Goal: Task Accomplishment & Management: Use online tool/utility

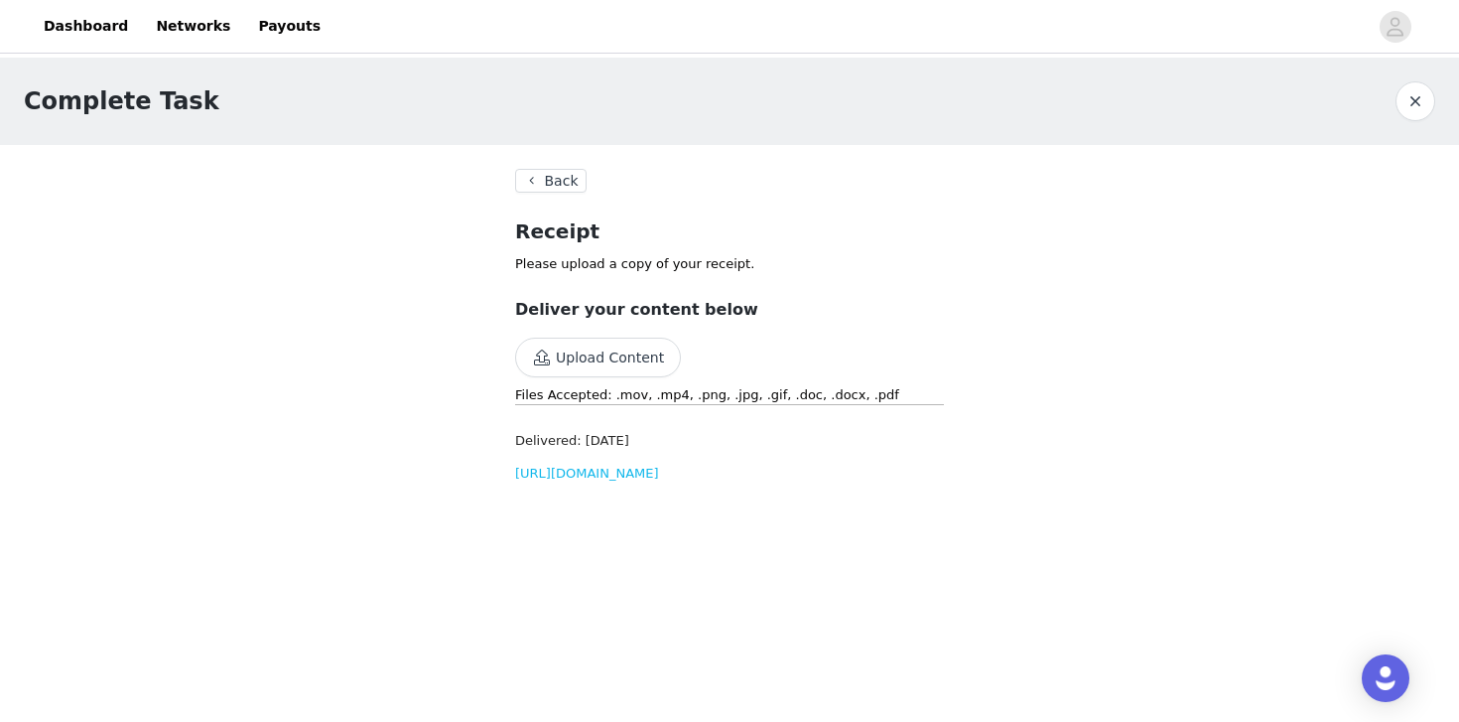
click at [551, 182] on button "Back" at bounding box center [550, 181] width 71 height 24
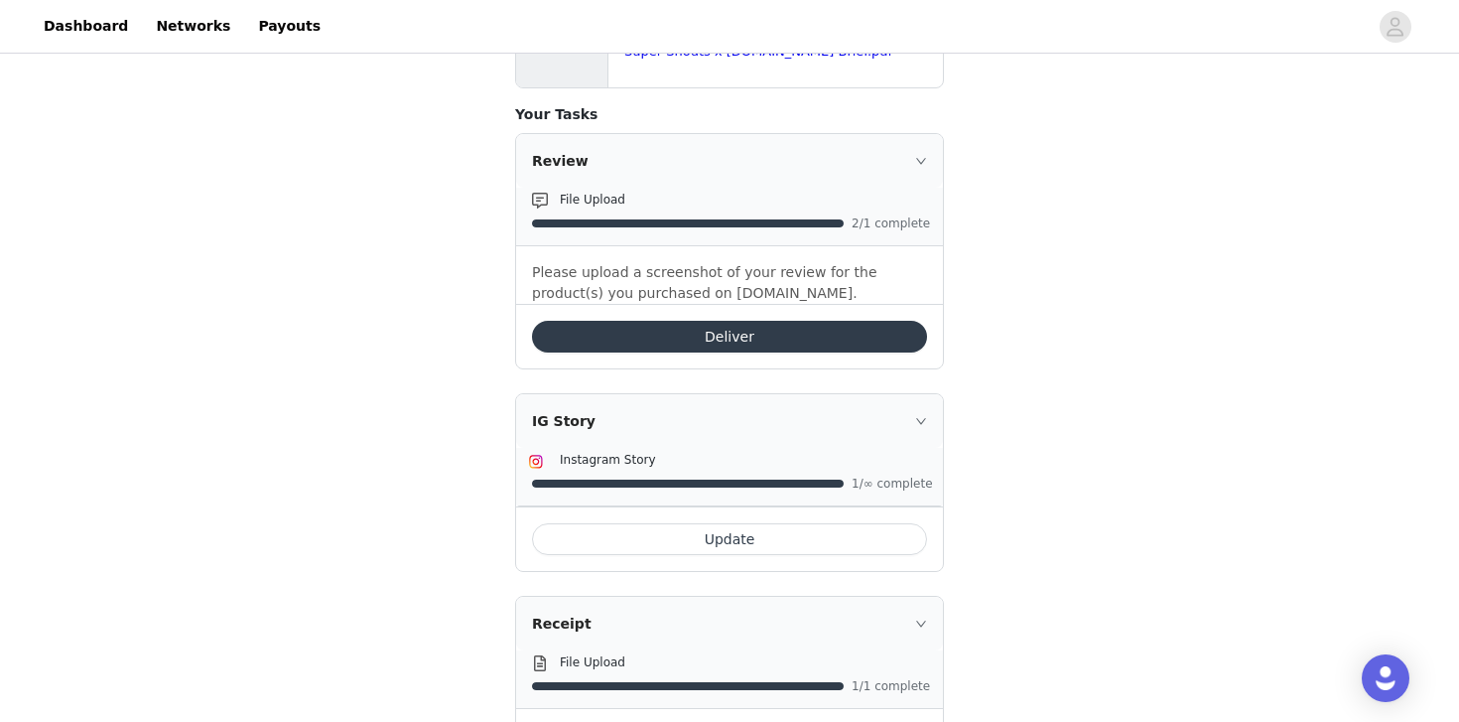
scroll to position [464, 0]
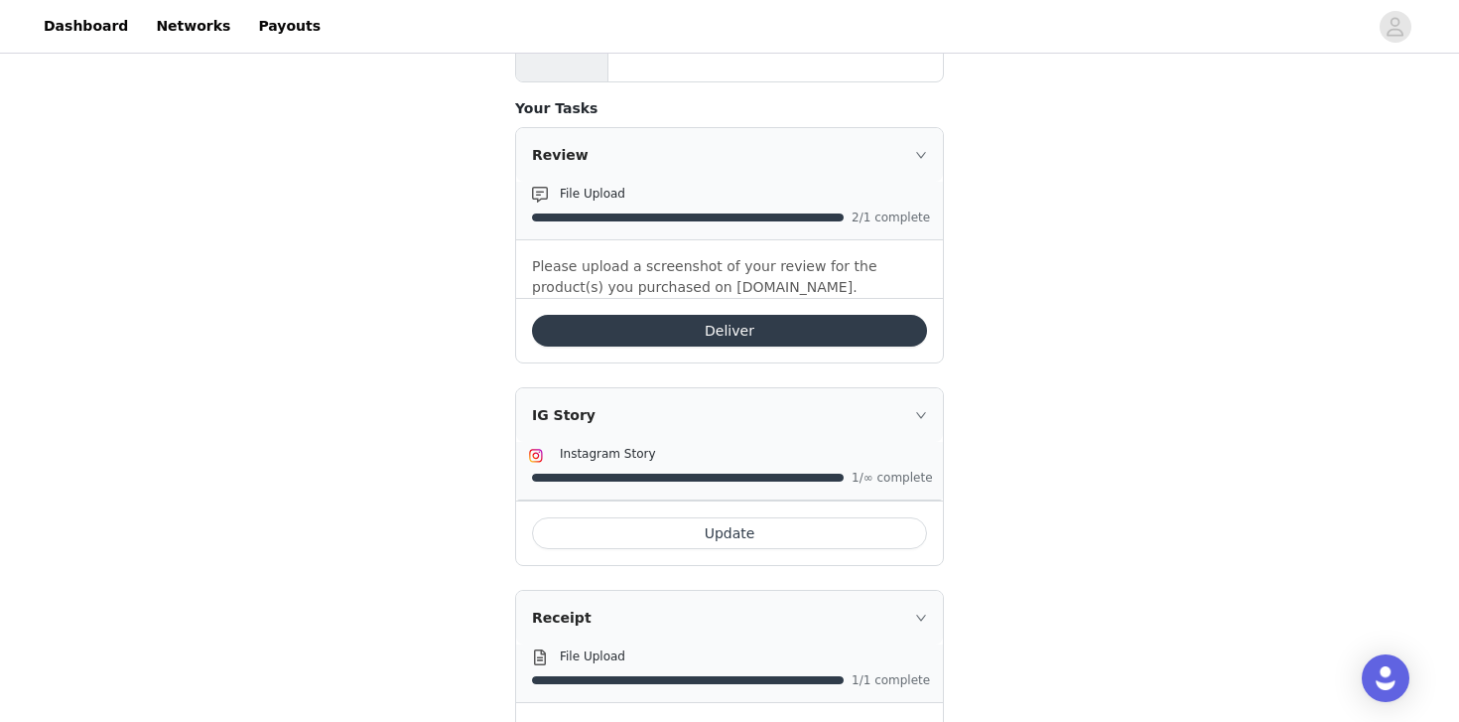
click at [693, 341] on button "Deliver" at bounding box center [729, 331] width 395 height 32
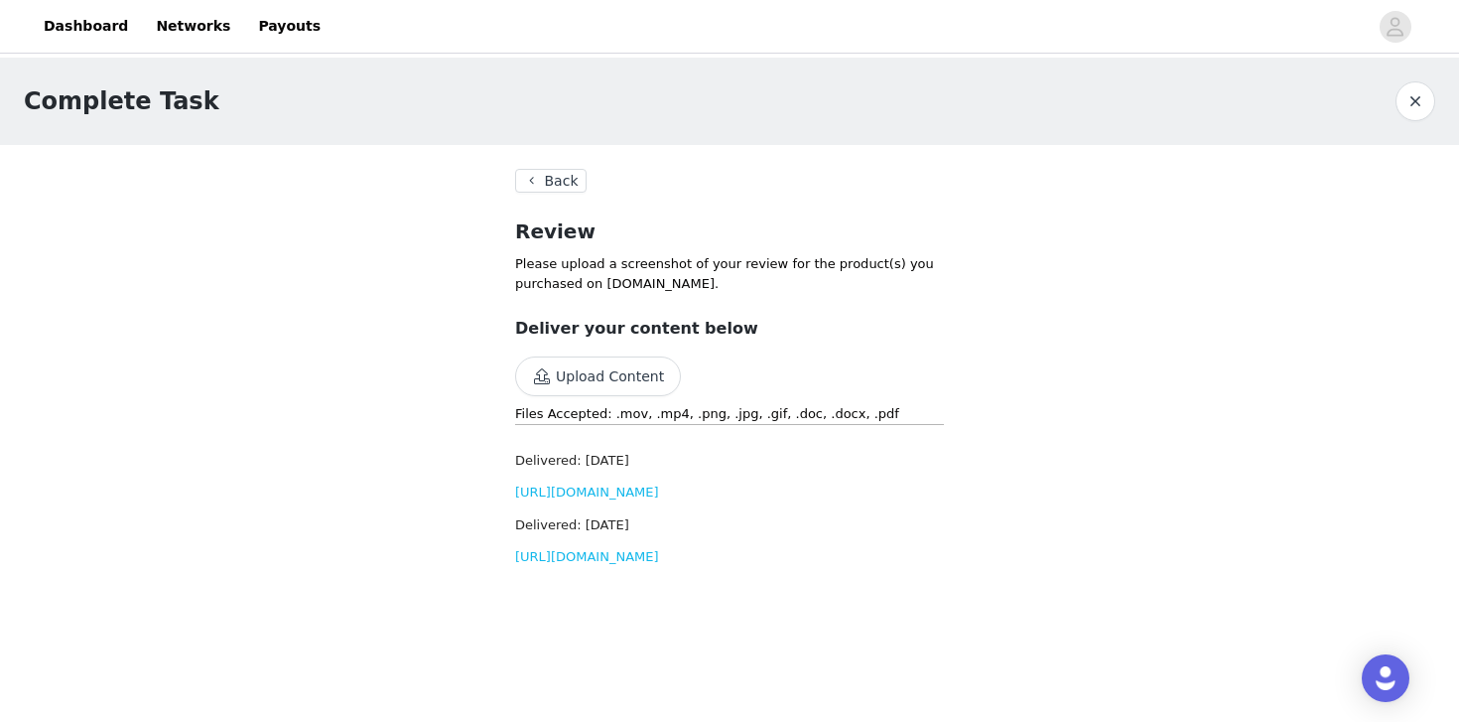
click at [559, 178] on button "Back" at bounding box center [550, 181] width 71 height 24
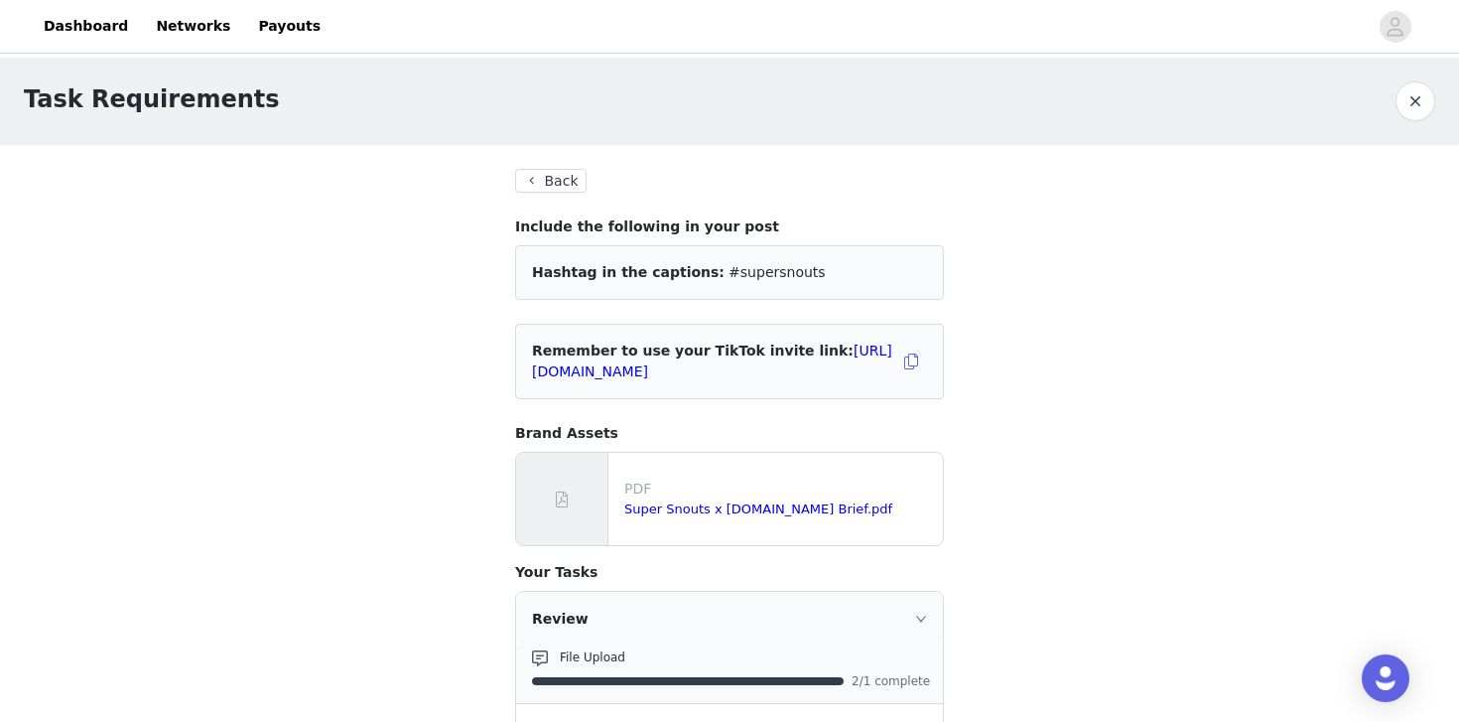
click at [520, 176] on button "Back" at bounding box center [550, 181] width 71 height 24
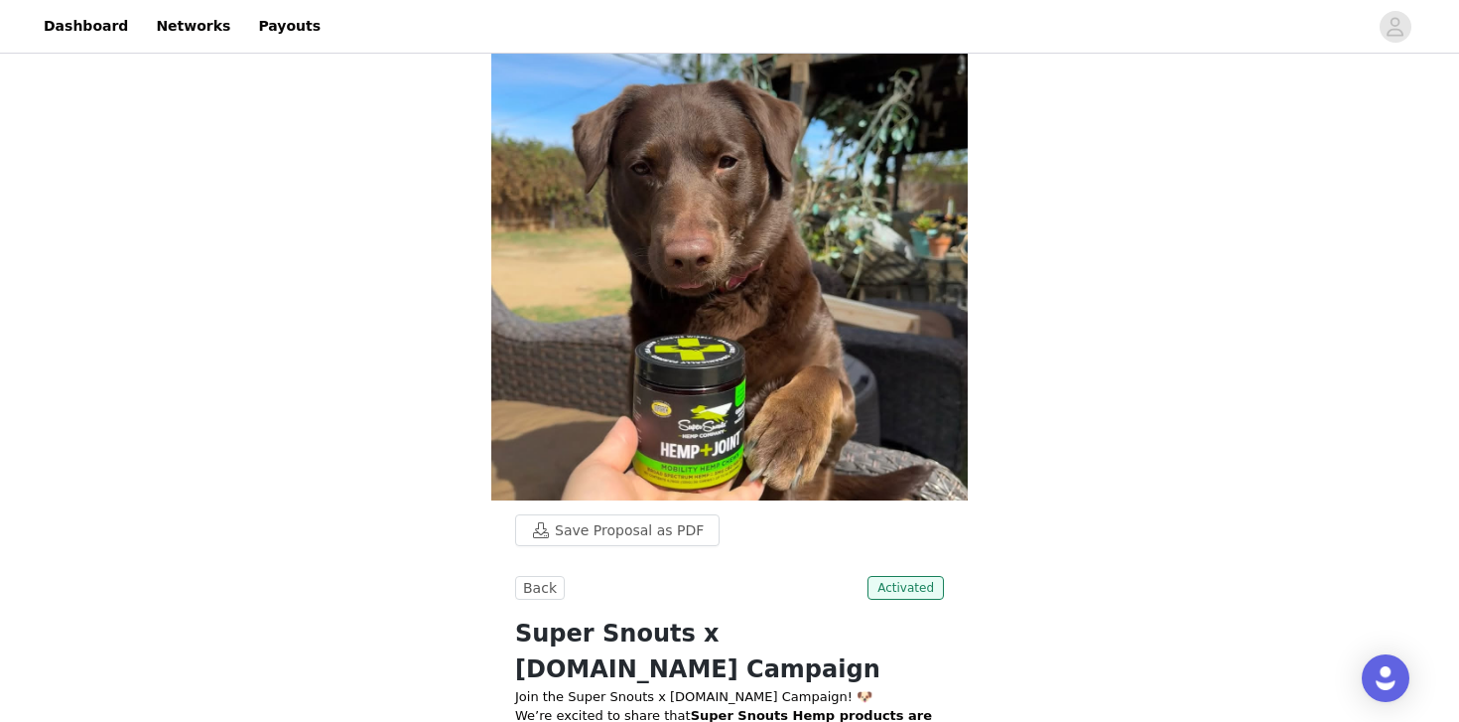
scroll to position [33, 0]
click at [193, 43] on link "Networks" at bounding box center [193, 26] width 98 height 45
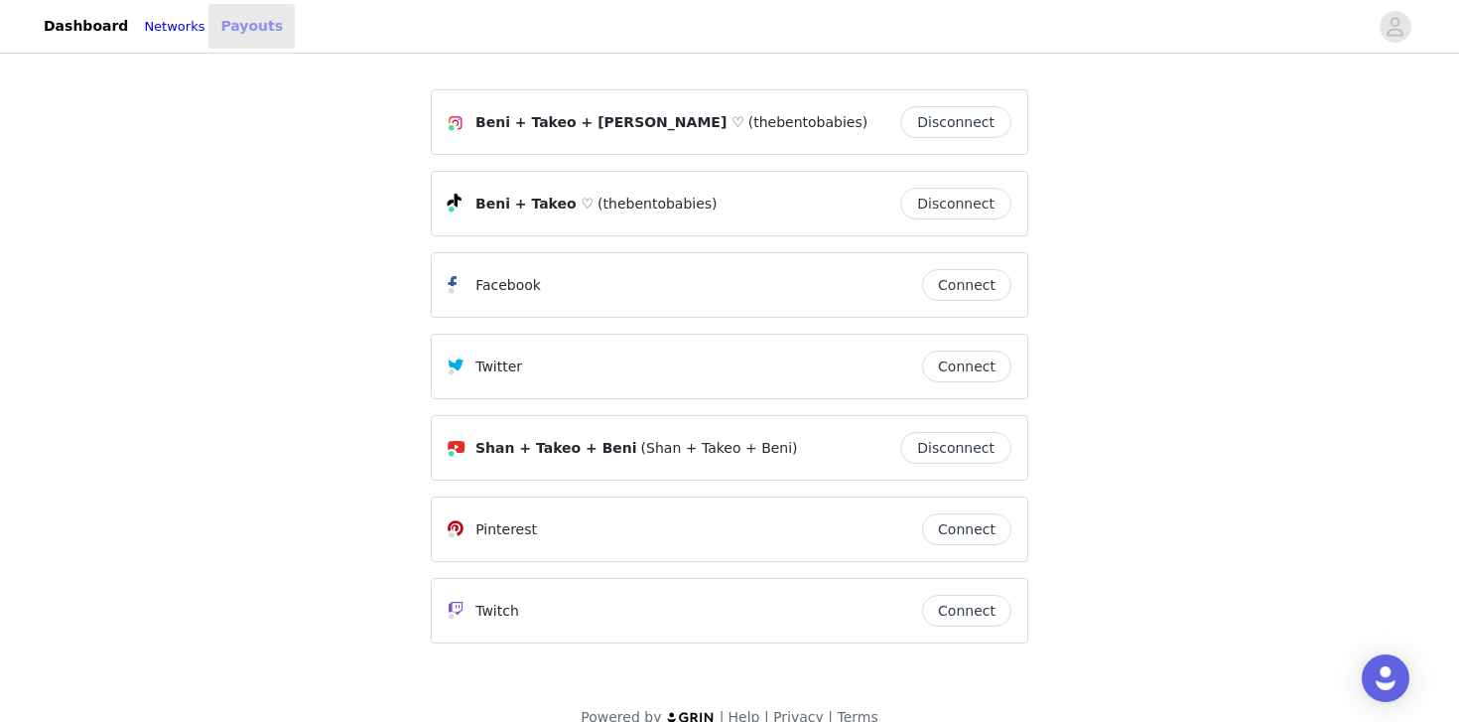
click at [250, 33] on link "Payouts" at bounding box center [251, 26] width 86 height 45
